Goal: Information Seeking & Learning: Learn about a topic

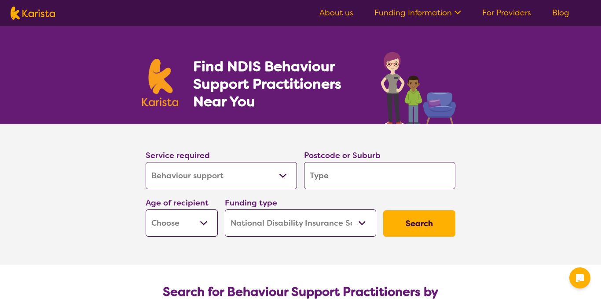
select select "Behaviour support"
select select "NDIS"
select select "Behaviour support"
select select "NDIS"
click at [265, 173] on select "Allied Health Assistant Assessment ([MEDICAL_DATA] or [MEDICAL_DATA]) Behaviour…" at bounding box center [221, 175] width 151 height 27
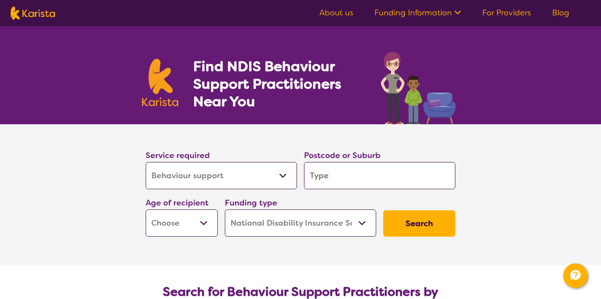
click at [168, 165] on select "Allied Health Assistant Assessment ([MEDICAL_DATA] or [MEDICAL_DATA]) Behaviour…" at bounding box center [221, 175] width 151 height 27
click at [146, 162] on select "Allied Health Assistant Assessment ([MEDICAL_DATA] or [MEDICAL_DATA]) Behaviour…" at bounding box center [221, 175] width 151 height 27
click at [347, 174] on input "search" at bounding box center [379, 175] width 151 height 27
type input "6"
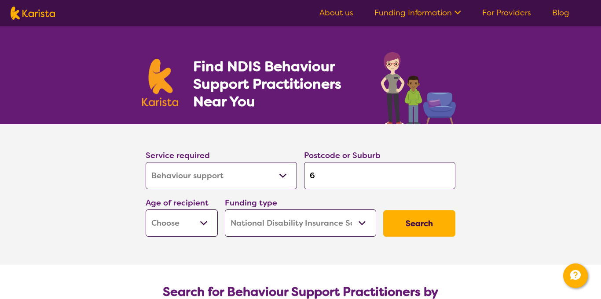
type input "61"
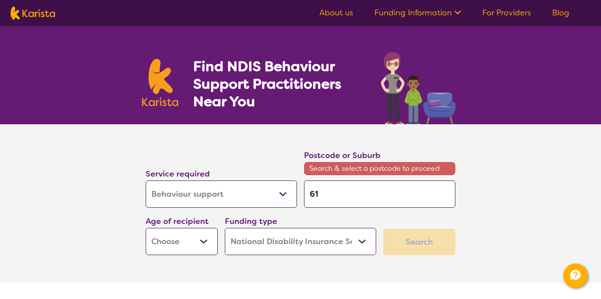
type input "610"
type input "6104"
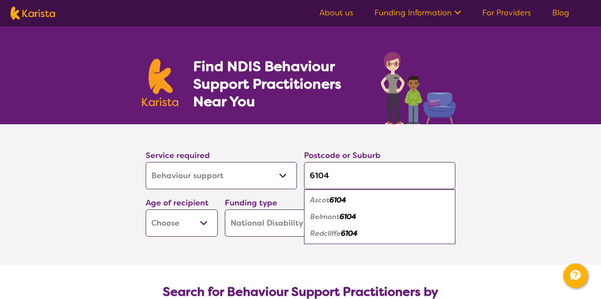
click at [345, 230] on em "6104" at bounding box center [349, 233] width 17 height 9
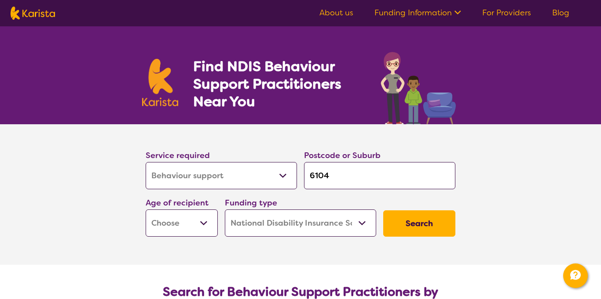
click at [346, 180] on input "6104" at bounding box center [379, 175] width 151 height 27
type input "610"
type input "6104"
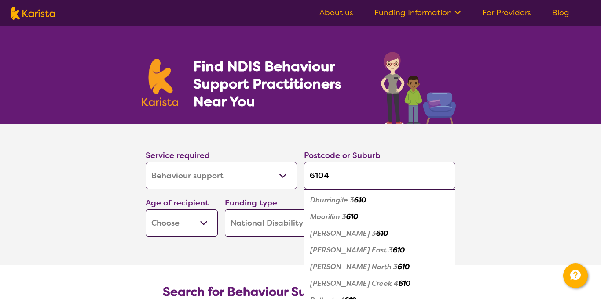
type input "610"
type input "61"
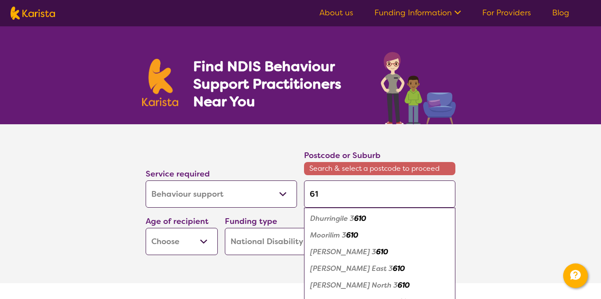
type input "6"
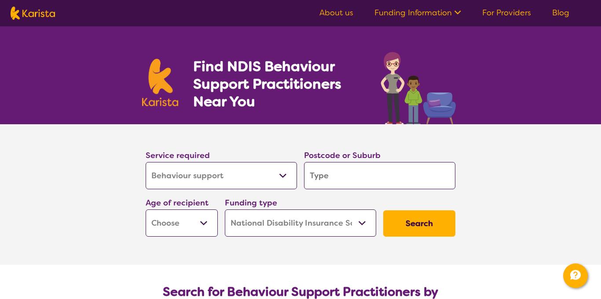
type input "6"
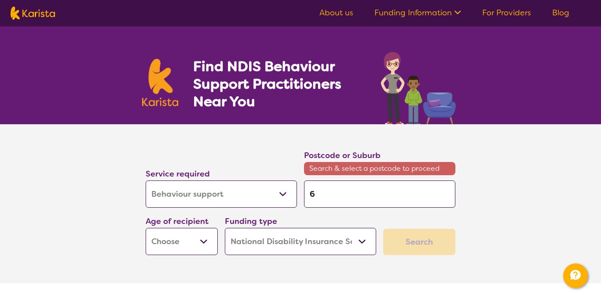
type input "61"
type input "610"
type input "6104"
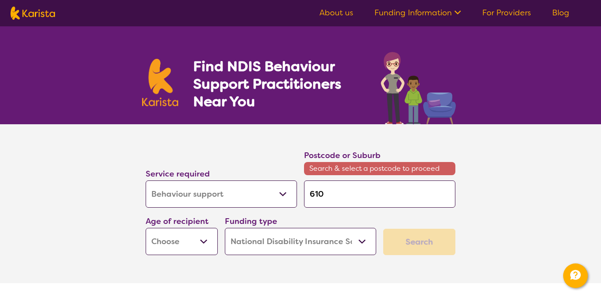
type input "6104"
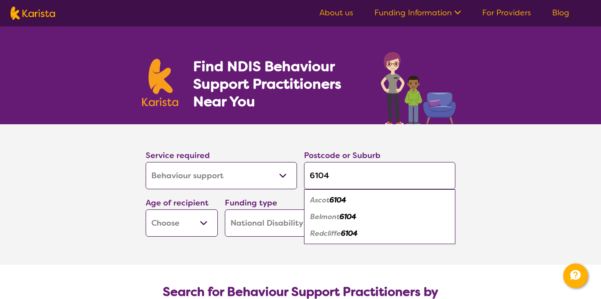
click at [356, 236] on em "6104" at bounding box center [349, 233] width 17 height 9
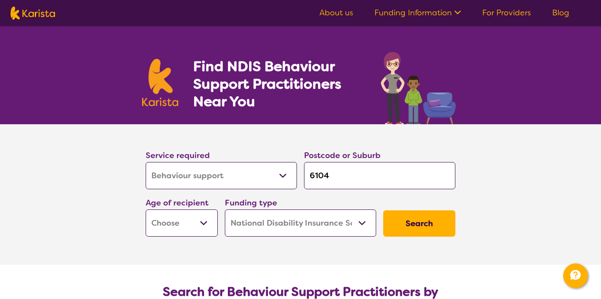
click at [174, 221] on select "Early Childhood - 0 to 9 Child - 10 to 11 Adolescent - 12 to 17 Adult - 18 to 6…" at bounding box center [182, 223] width 72 height 27
select select "EC"
click at [146, 210] on select "Early Childhood - 0 to 9 Child - 10 to 11 Adolescent - 12 to 17 Adult - 18 to 6…" at bounding box center [182, 223] width 72 height 27
select select "EC"
click at [289, 230] on select "Home Care Package (HCP) National Disability Insurance Scheme (NDIS) I don't know" at bounding box center [300, 223] width 151 height 27
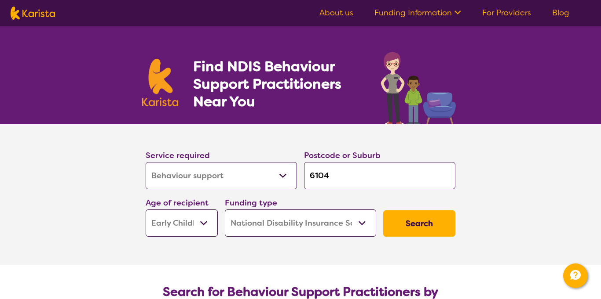
click at [225, 210] on select "Home Care Package (HCP) National Disability Insurance Scheme (NDIS) I don't know" at bounding box center [300, 223] width 151 height 27
click at [163, 224] on select "Early Childhood - 0 to 9 Child - 10 to 11 Adolescent - 12 to 17 Adult - 18 to 6…" at bounding box center [182, 223] width 72 height 27
click at [416, 221] on button "Search" at bounding box center [419, 224] width 72 height 26
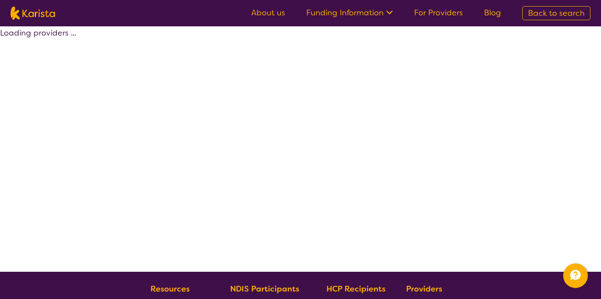
select select "by_score"
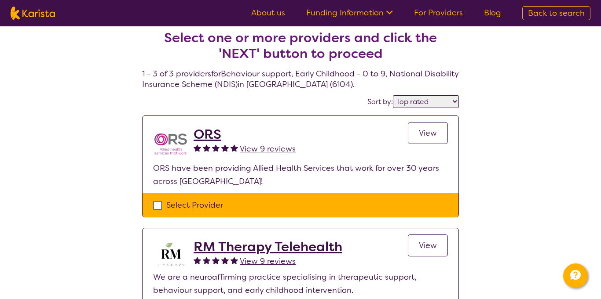
scroll to position [5, 0]
